Goal: Find specific page/section: Find specific page/section

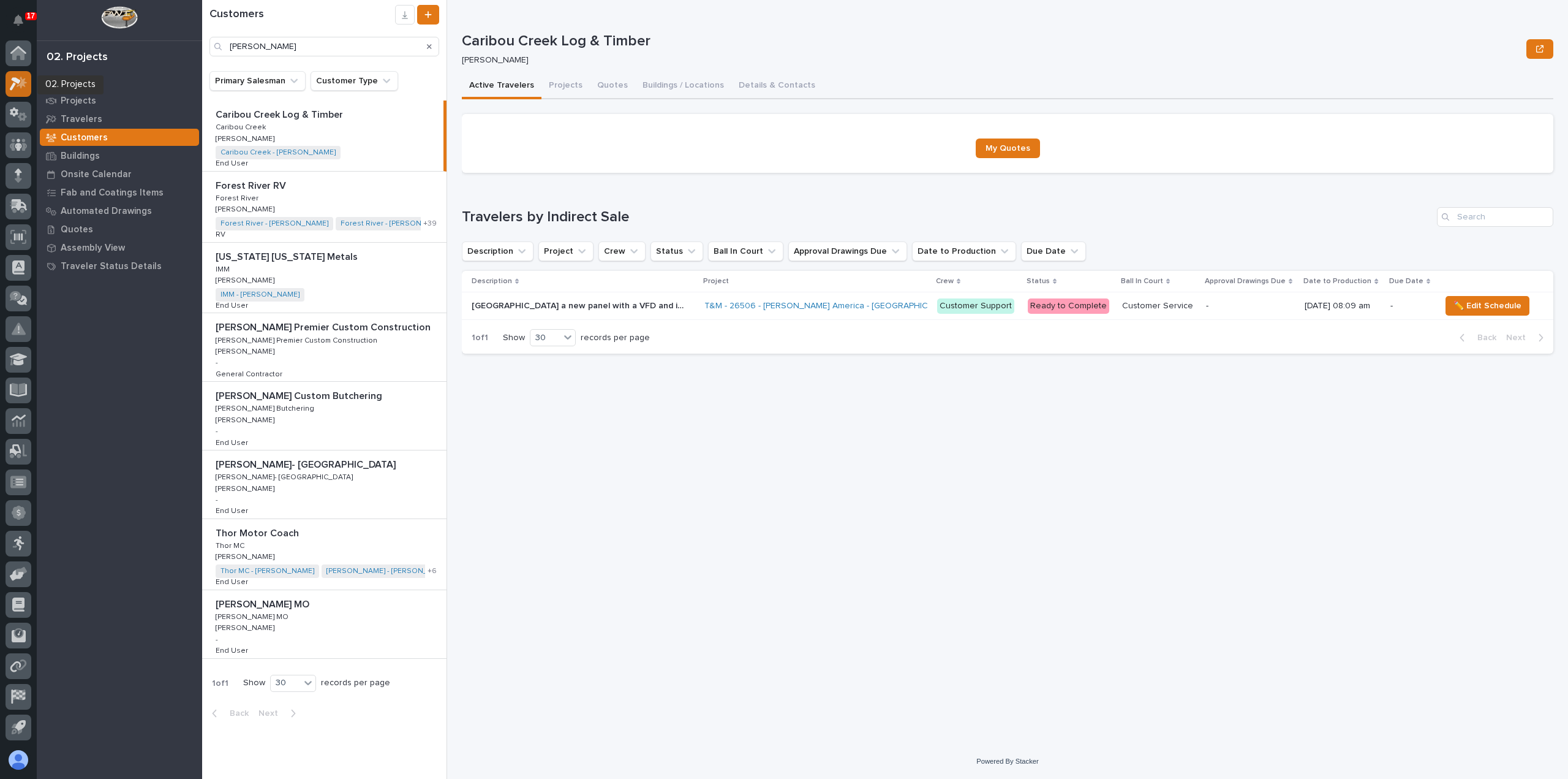
click at [19, 79] on icon at bounding box center [19, 84] width 18 height 14
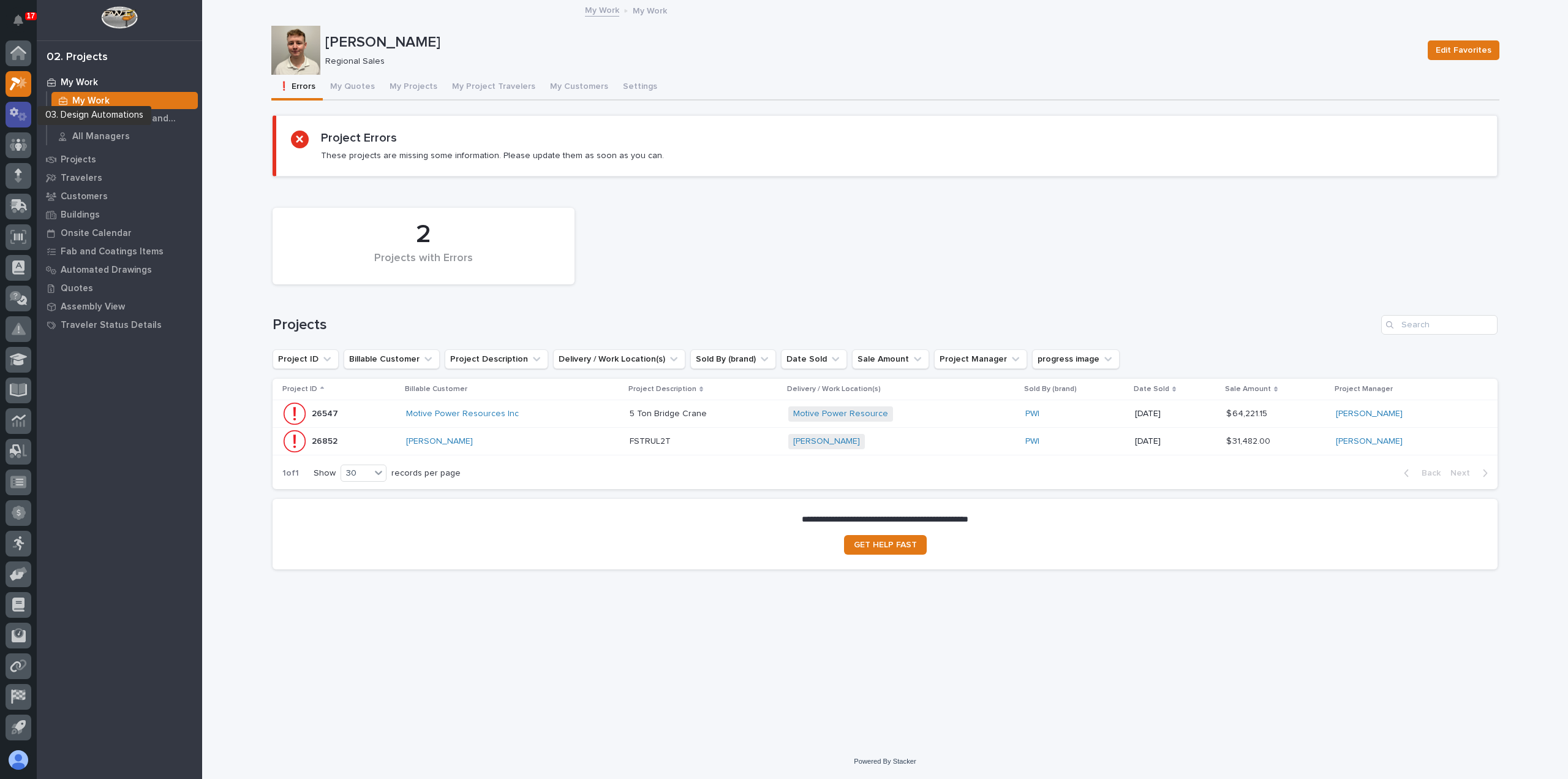
click at [17, 122] on div at bounding box center [19, 115] width 26 height 26
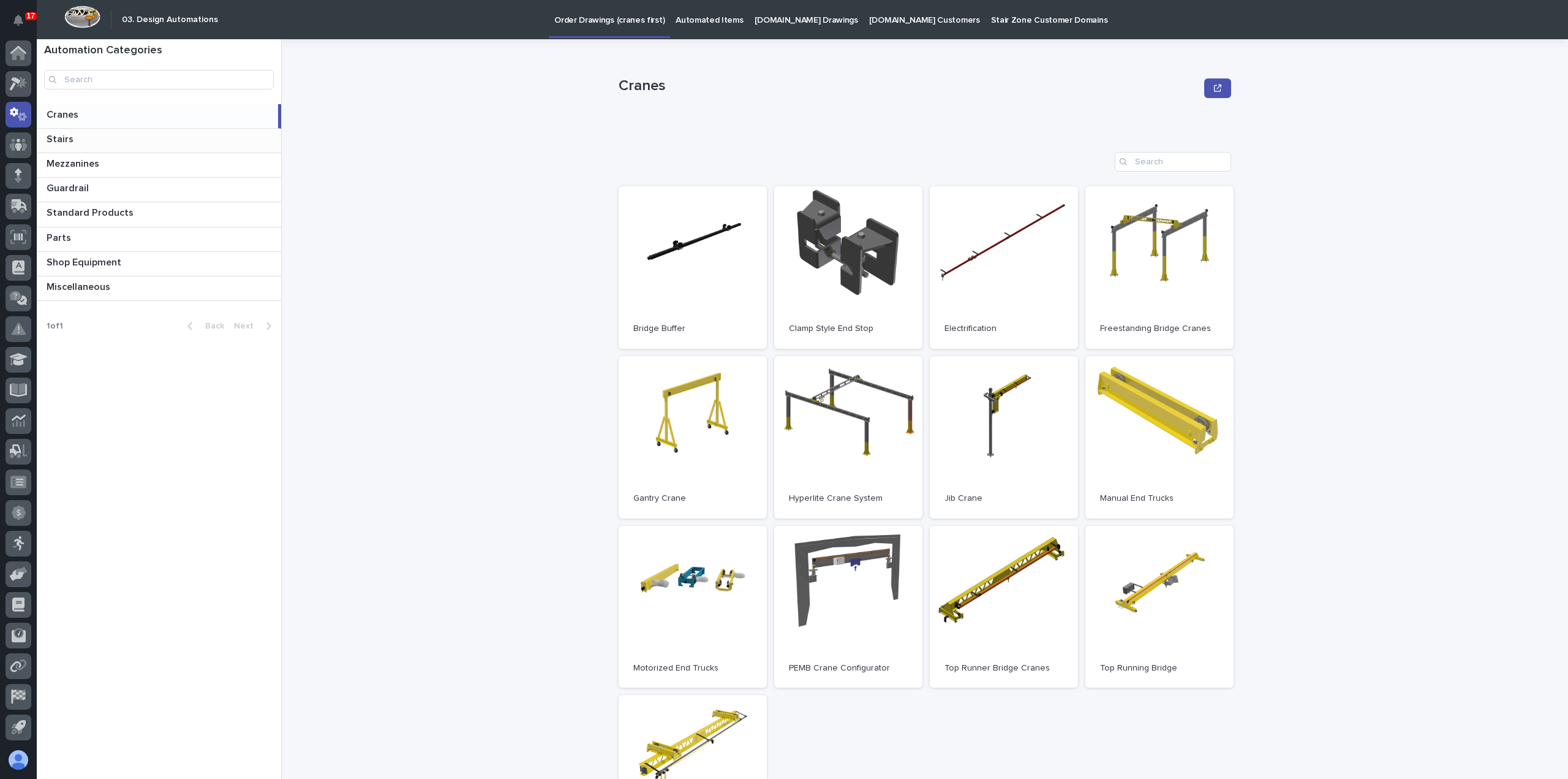
click at [74, 138] on p at bounding box center [161, 139] width 230 height 12
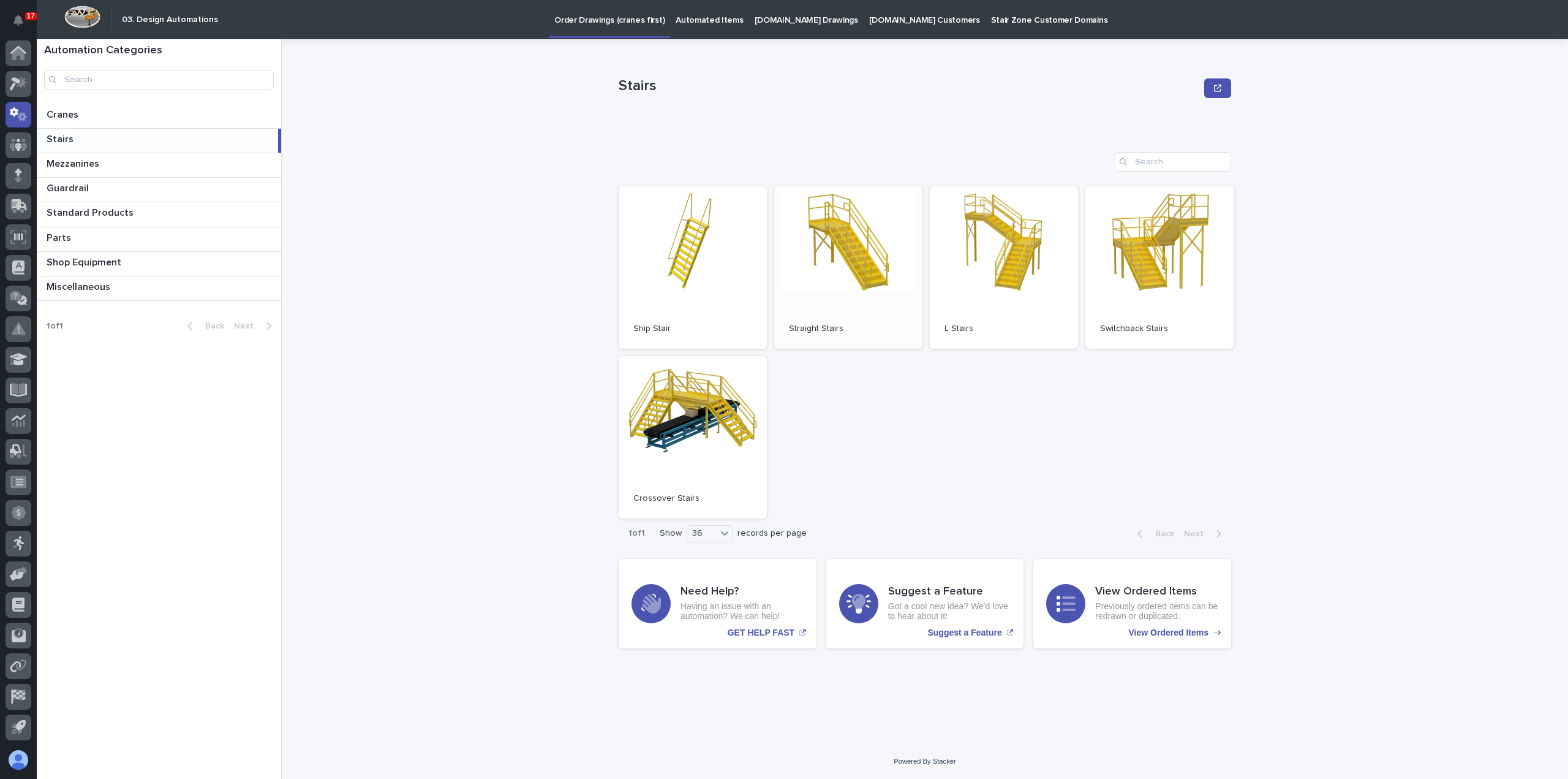
click at [811, 323] on div "Straight Stairs" at bounding box center [848, 328] width 119 height 13
click at [1031, 240] on link "Open" at bounding box center [1004, 267] width 148 height 162
click at [849, 281] on link "Open" at bounding box center [848, 267] width 148 height 162
